Goal: Check status: Check status

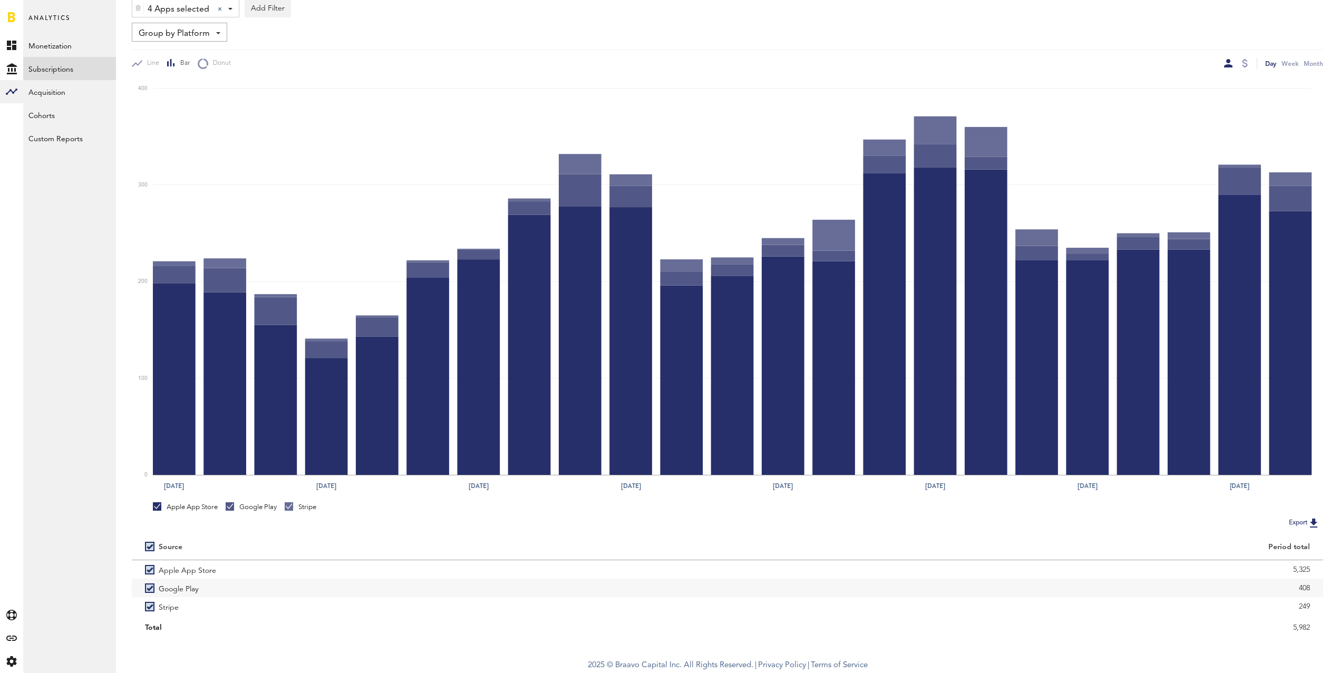
click at [161, 30] on span "Group by Platform" at bounding box center [174, 34] width 71 height 18
click at [178, 95] on span "Group by Subscription" at bounding box center [195, 95] width 107 height 18
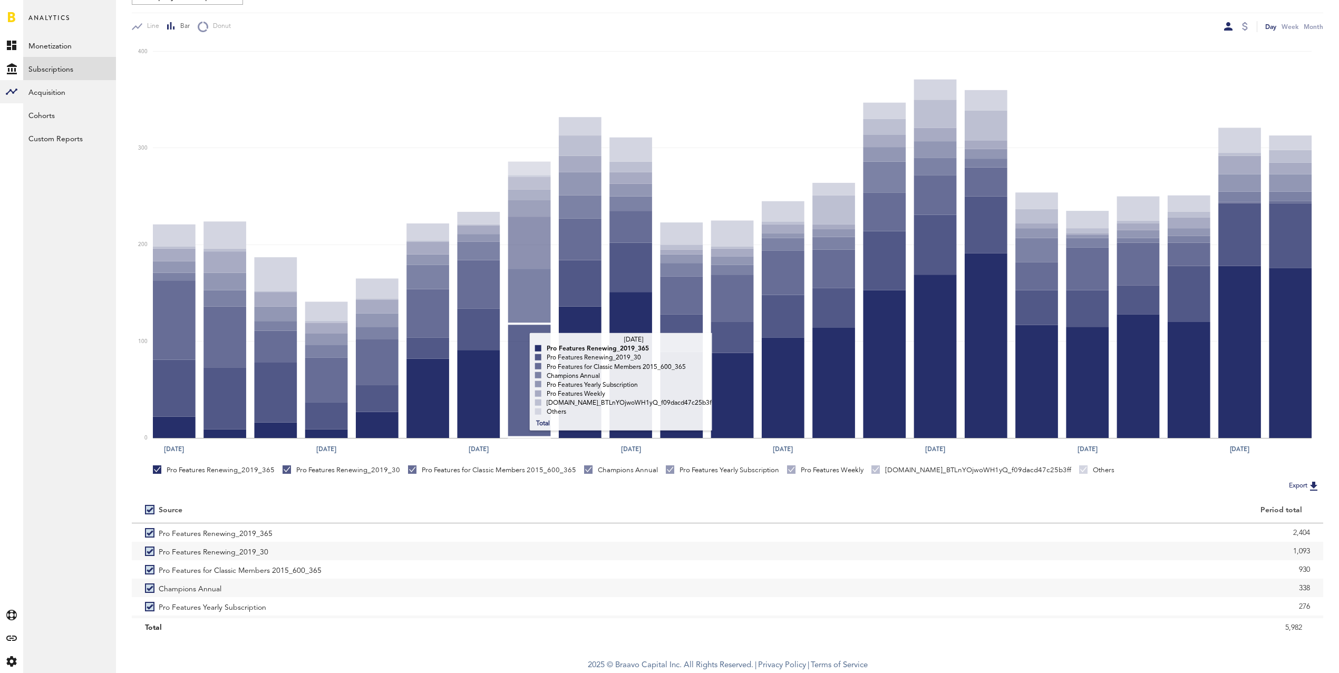
scroll to position [20, 0]
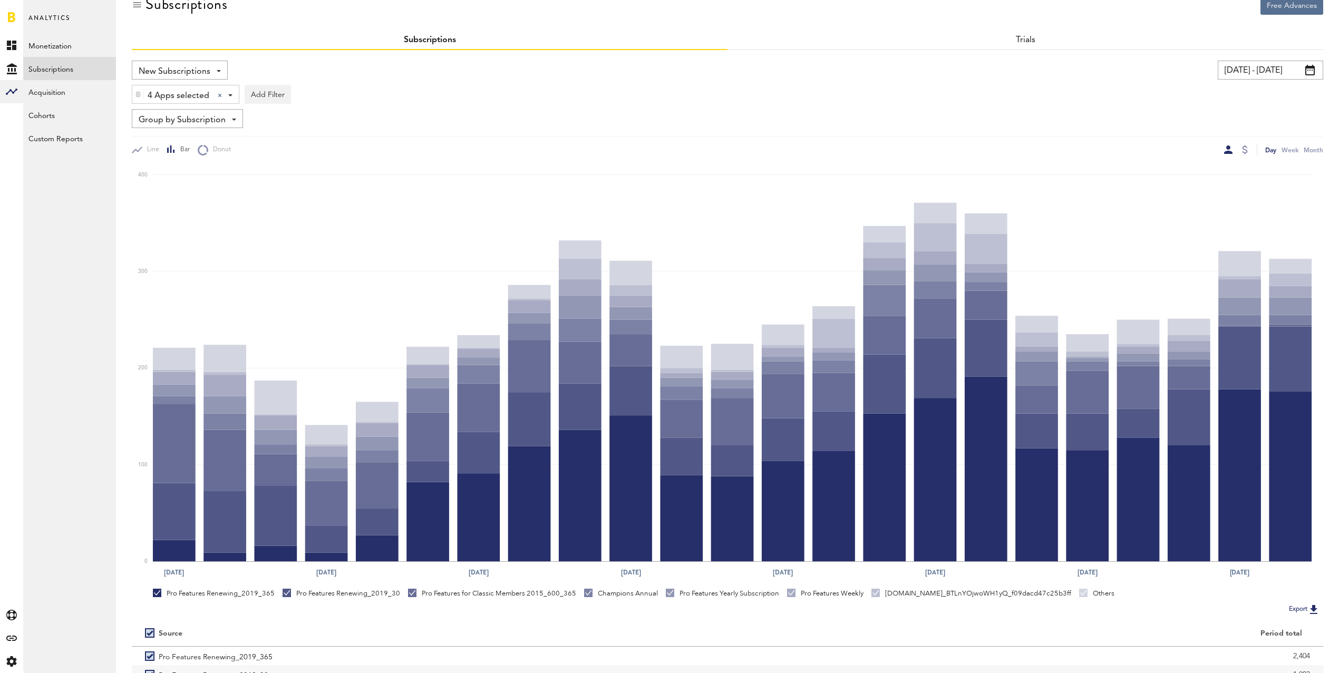
click at [1266, 71] on input "[DATE] - [DATE]" at bounding box center [1270, 70] width 105 height 19
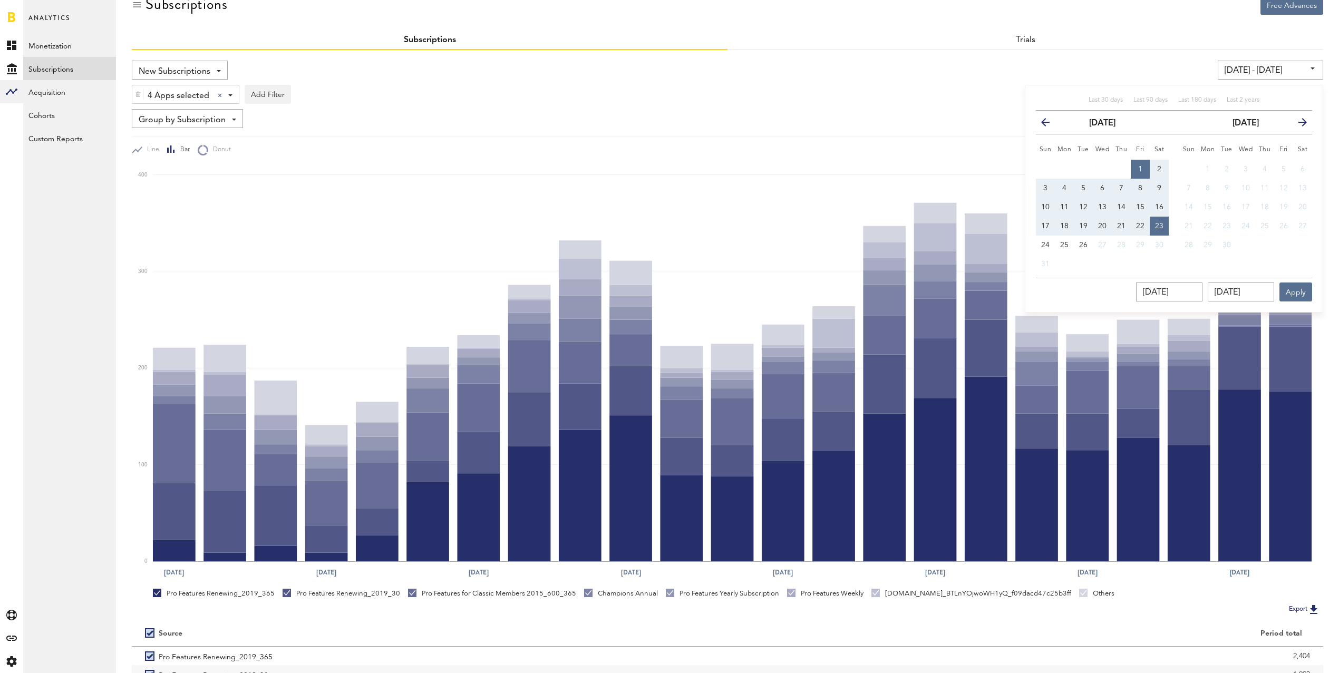
click at [1050, 124] on icon "button" at bounding box center [1050, 124] width 0 height 0
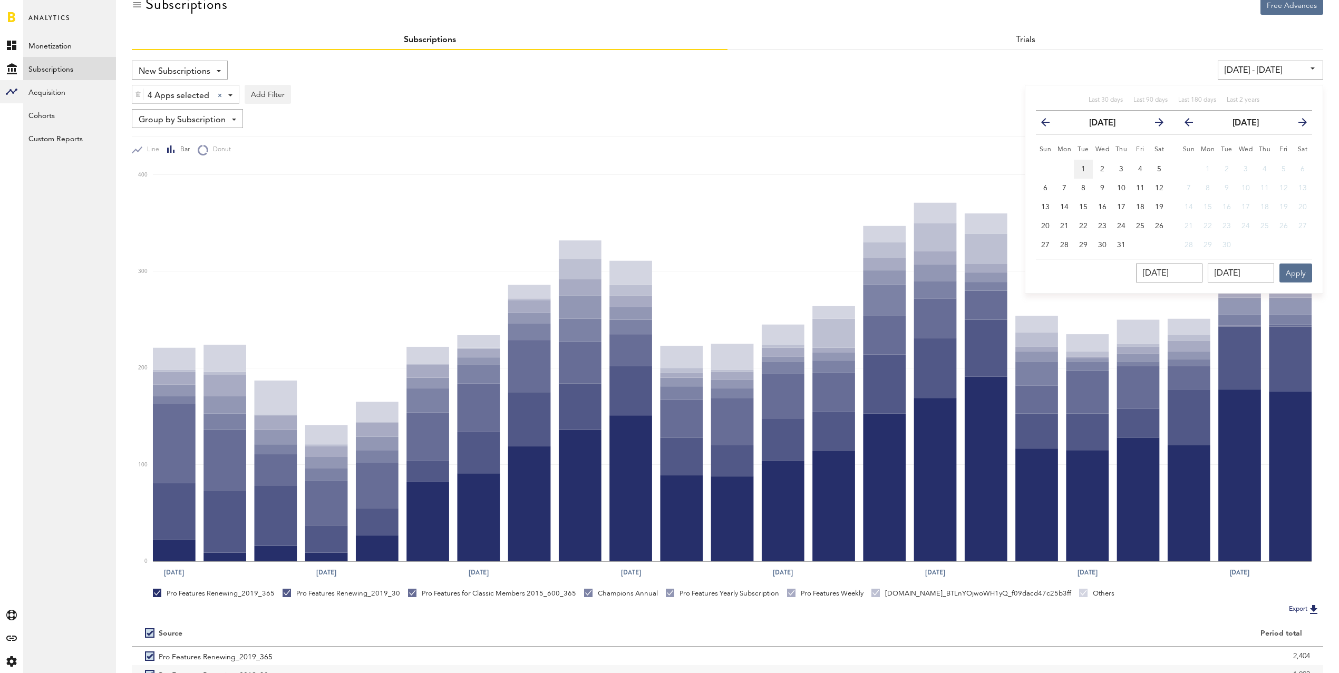
click at [1085, 167] on span "1" at bounding box center [1083, 169] width 4 height 7
type input "[DATE] - [DATE]"
type input "[DATE]"
click at [1127, 248] on button "31" at bounding box center [1121, 245] width 19 height 19
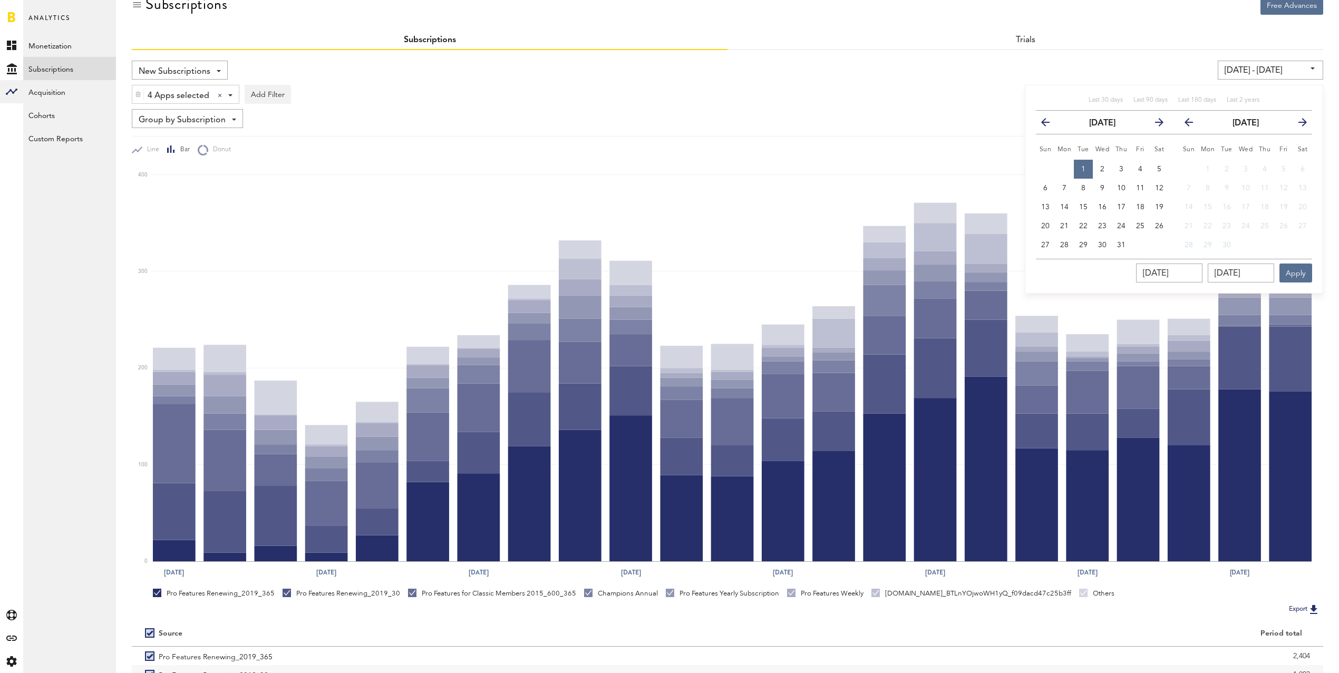
type input "[DATE] - [DATE]"
type input "[DATE]"
click at [1301, 272] on button "Apply" at bounding box center [1296, 273] width 33 height 19
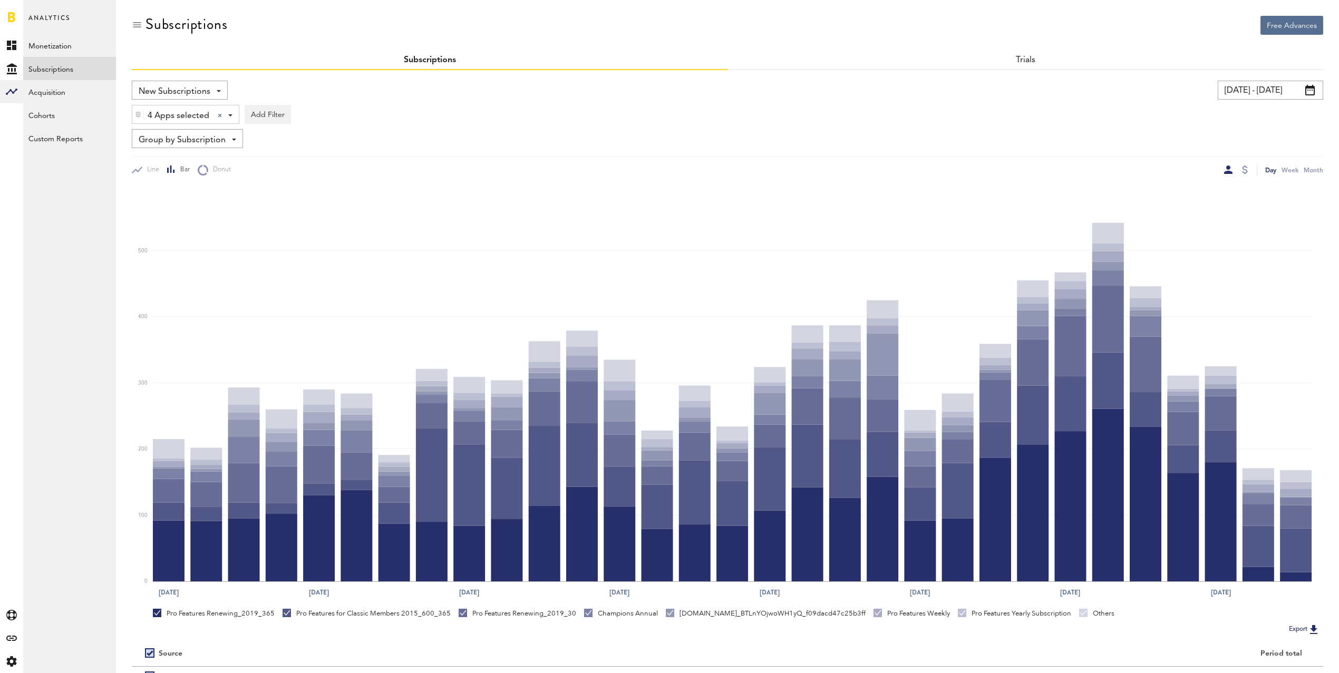
click at [1248, 98] on input "[DATE] - [DATE]" at bounding box center [1270, 90] width 105 height 19
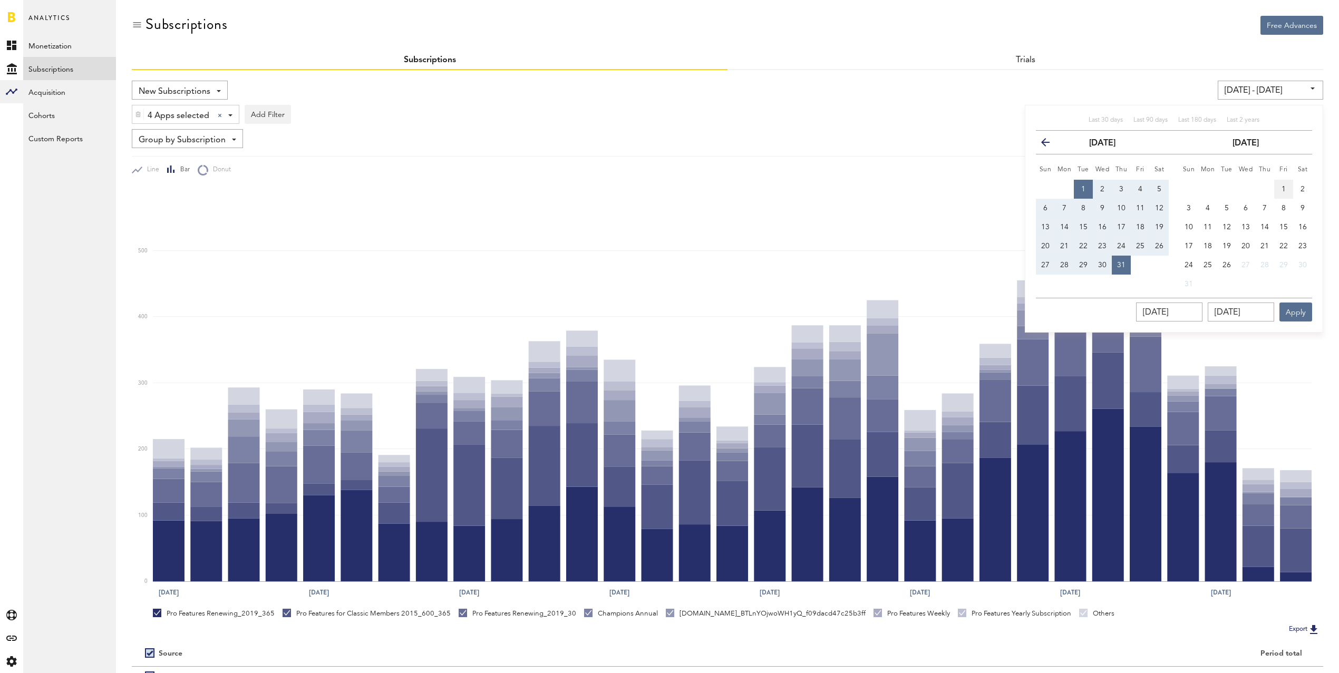
click at [1286, 188] on span "1" at bounding box center [1284, 189] width 4 height 7
type input "[DATE] - [DATE]"
type input "[DATE]"
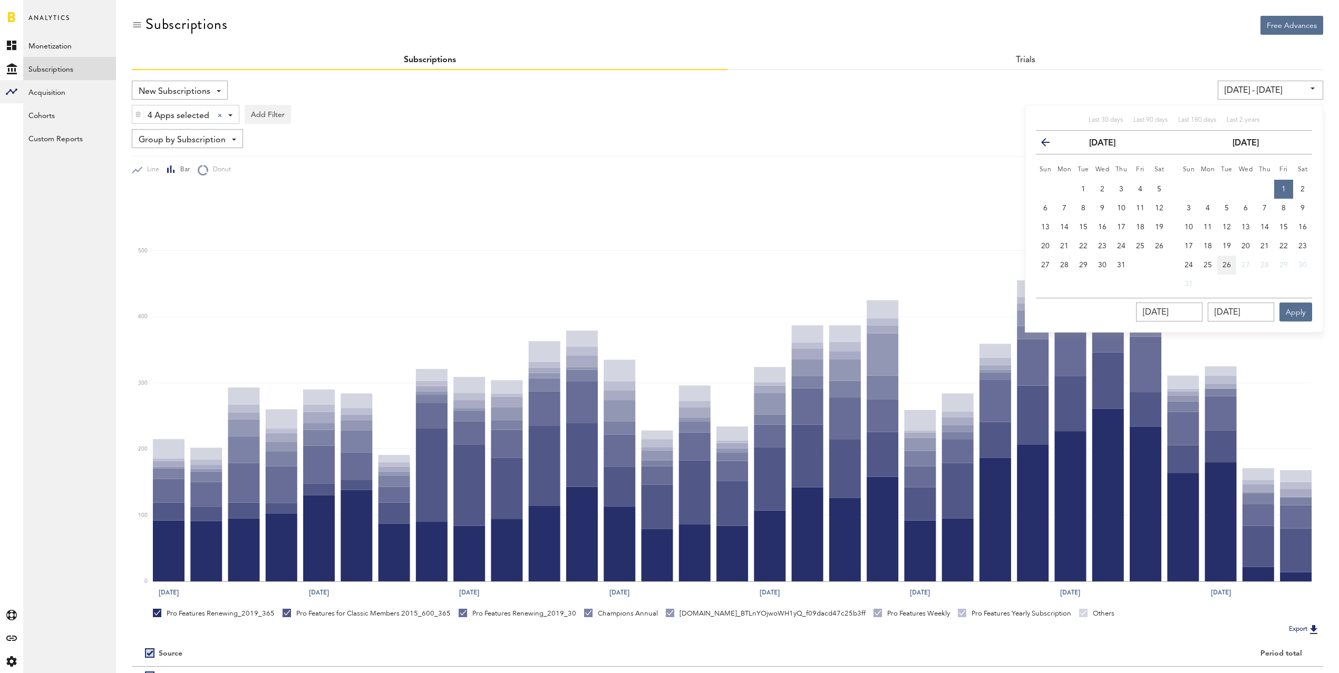
click at [1226, 263] on span "26" at bounding box center [1227, 265] width 8 height 7
type input "[DATE] - [DATE]"
type input "[DATE]"
click at [1290, 311] on button "Apply" at bounding box center [1296, 312] width 33 height 19
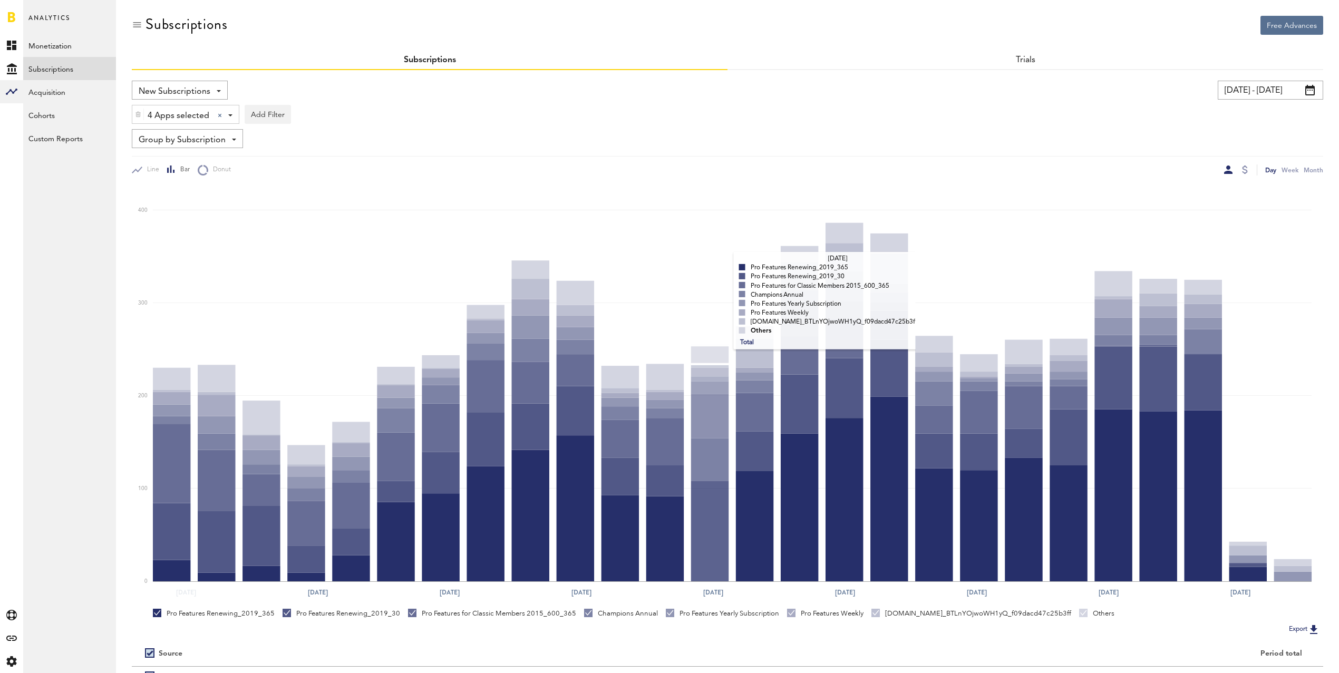
scroll to position [143, 0]
